Goal: Use online tool/utility: Utilize a website feature to perform a specific function

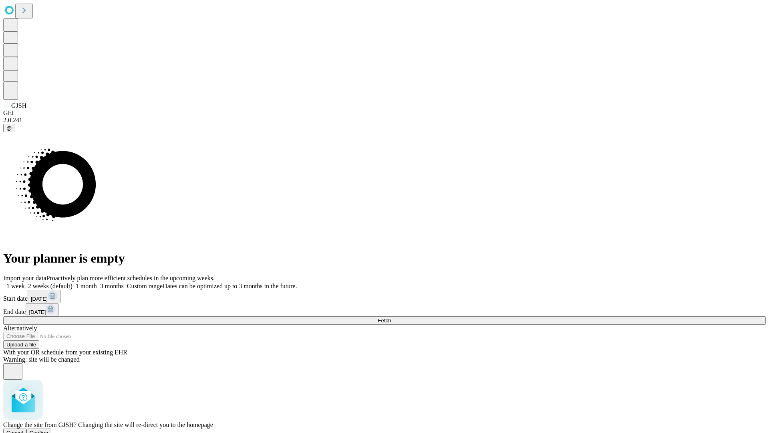
click at [48, 429] on span "Confirm" at bounding box center [39, 432] width 19 height 6
click at [97, 282] on label "1 month" at bounding box center [85, 285] width 24 height 7
click at [391, 317] on span "Fetch" at bounding box center [384, 320] width 13 height 6
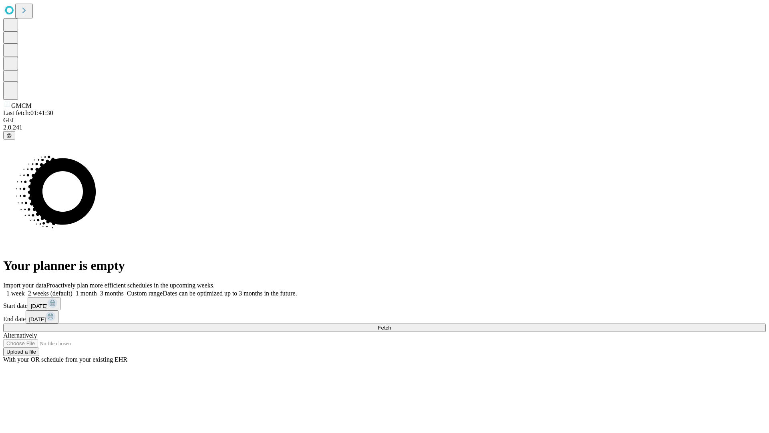
click at [97, 290] on label "1 month" at bounding box center [85, 293] width 24 height 7
click at [391, 325] on span "Fetch" at bounding box center [384, 328] width 13 height 6
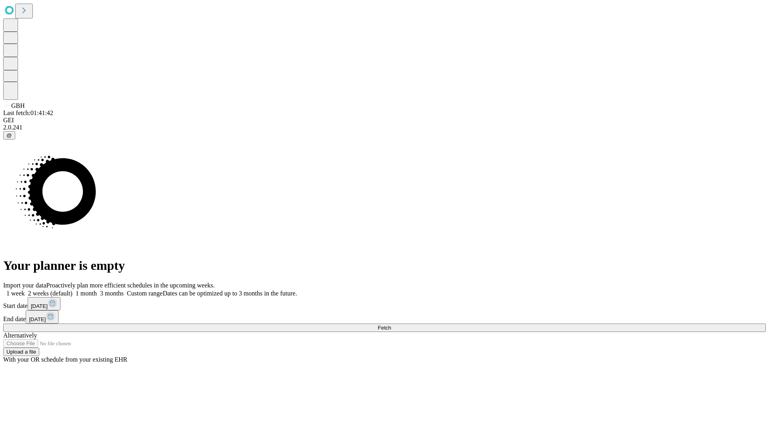
click at [97, 290] on label "1 month" at bounding box center [85, 293] width 24 height 7
click at [391, 325] on span "Fetch" at bounding box center [384, 328] width 13 height 6
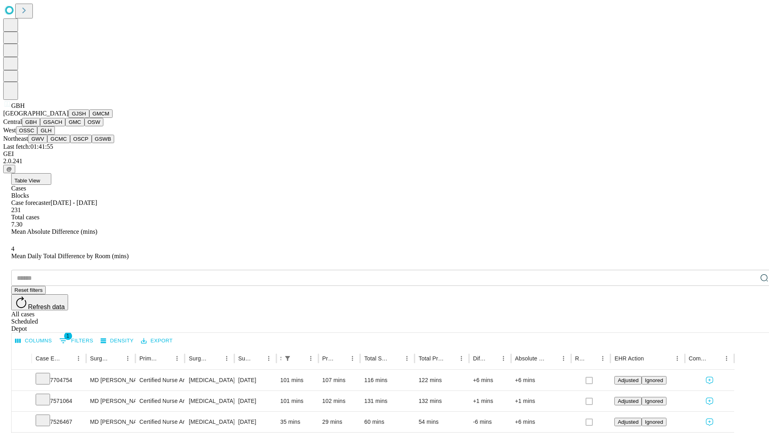
click at [62, 126] on button "GSACH" at bounding box center [52, 122] width 25 height 8
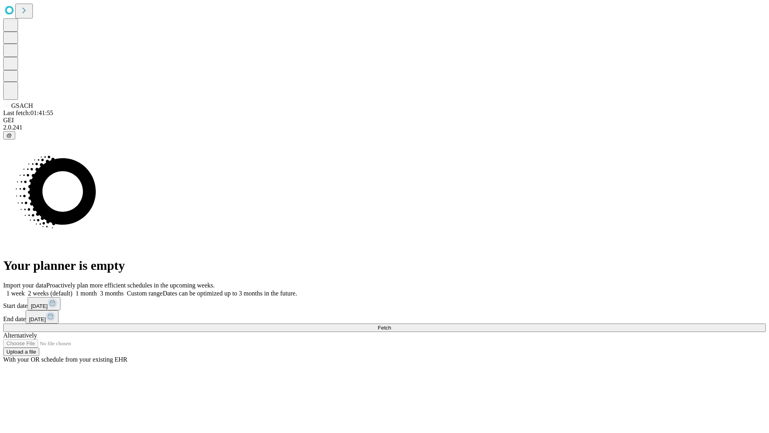
click at [97, 290] on label "1 month" at bounding box center [85, 293] width 24 height 7
click at [391, 325] on span "Fetch" at bounding box center [384, 328] width 13 height 6
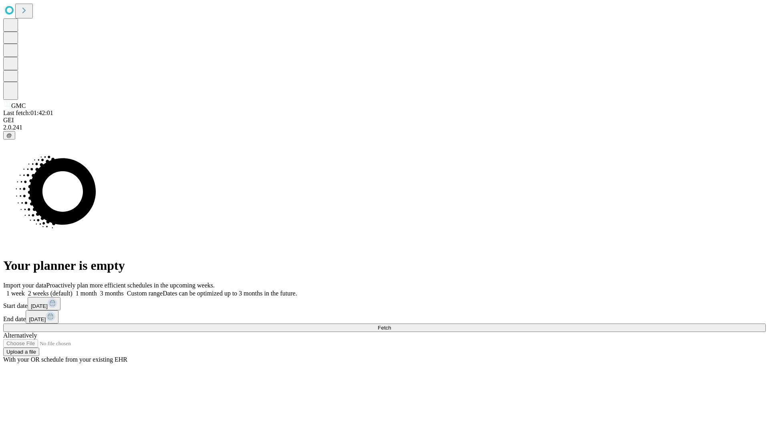
click at [97, 290] on label "1 month" at bounding box center [85, 293] width 24 height 7
click at [391, 325] on span "Fetch" at bounding box center [384, 328] width 13 height 6
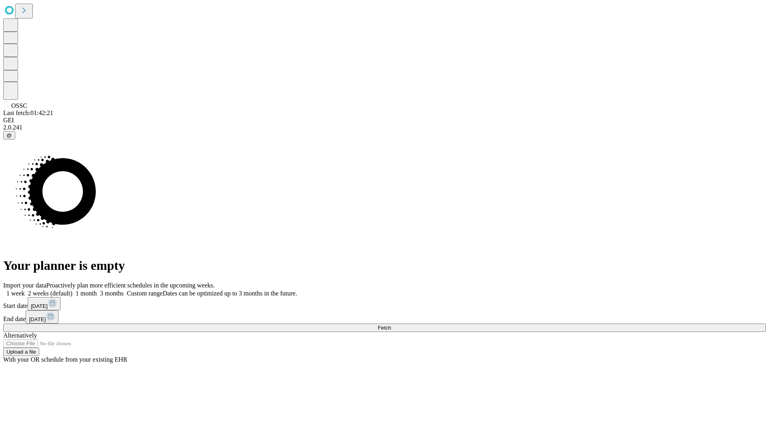
click at [97, 290] on label "1 month" at bounding box center [85, 293] width 24 height 7
click at [391, 325] on span "Fetch" at bounding box center [384, 328] width 13 height 6
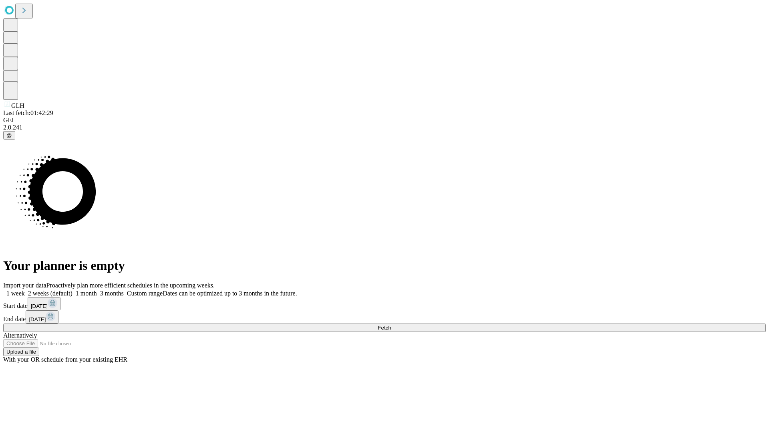
click at [97, 290] on label "1 month" at bounding box center [85, 293] width 24 height 7
click at [391, 325] on span "Fetch" at bounding box center [384, 328] width 13 height 6
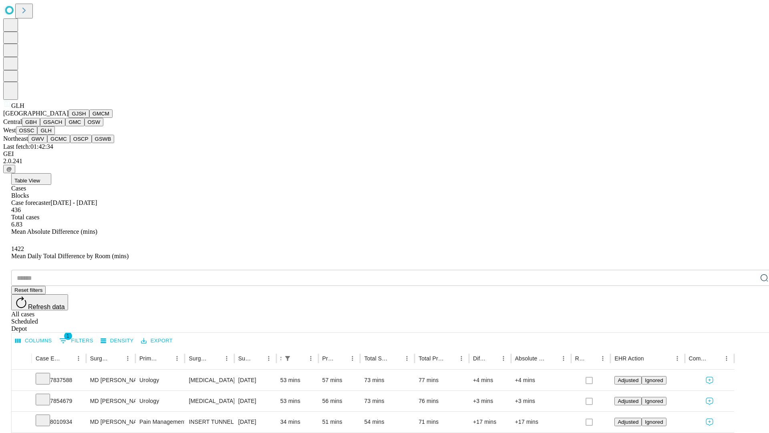
click at [47, 143] on button "GWV" at bounding box center [37, 139] width 19 height 8
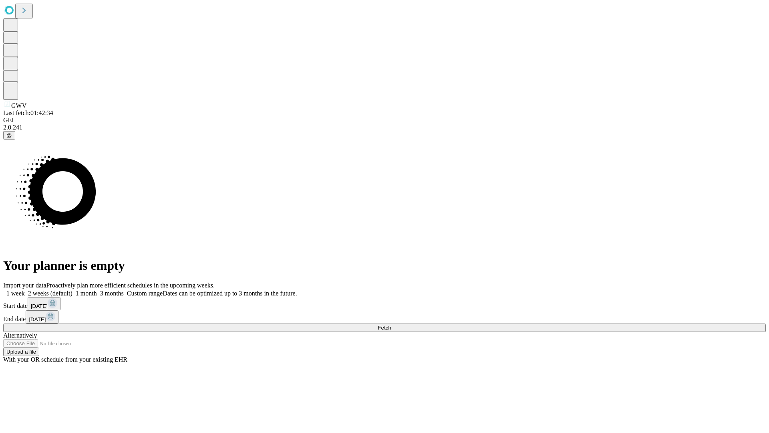
click at [97, 290] on label "1 month" at bounding box center [85, 293] width 24 height 7
click at [391, 325] on span "Fetch" at bounding box center [384, 328] width 13 height 6
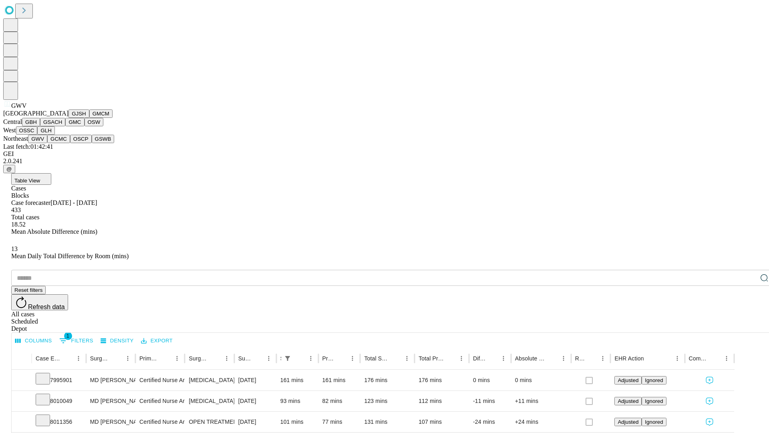
click at [62, 143] on button "GCMC" at bounding box center [58, 139] width 23 height 8
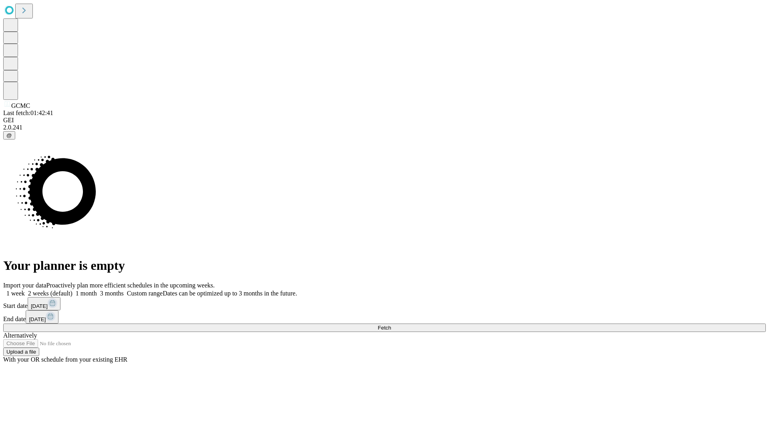
click at [97, 290] on label "1 month" at bounding box center [85, 293] width 24 height 7
click at [391, 325] on span "Fetch" at bounding box center [384, 328] width 13 height 6
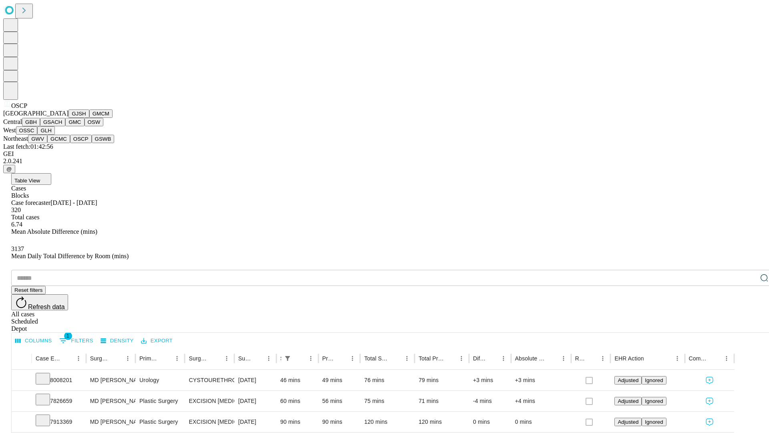
click at [92, 143] on button "GSWB" at bounding box center [103, 139] width 23 height 8
